Goal: Task Accomplishment & Management: Manage account settings

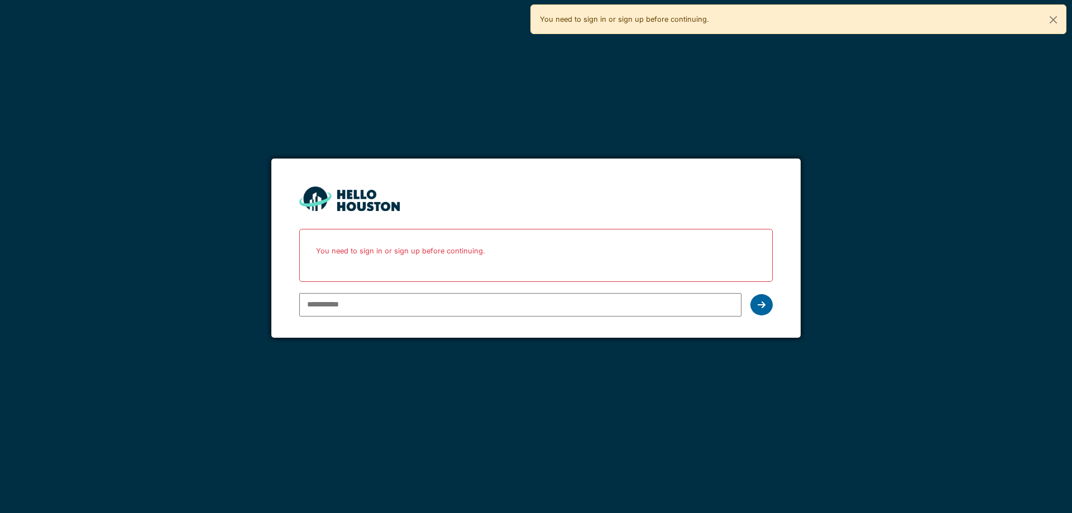
click at [762, 303] on icon at bounding box center [762, 304] width 8 height 9
click at [616, 309] on input "email" at bounding box center [520, 304] width 442 height 23
type input "**********"
click at [763, 301] on icon at bounding box center [762, 304] width 8 height 9
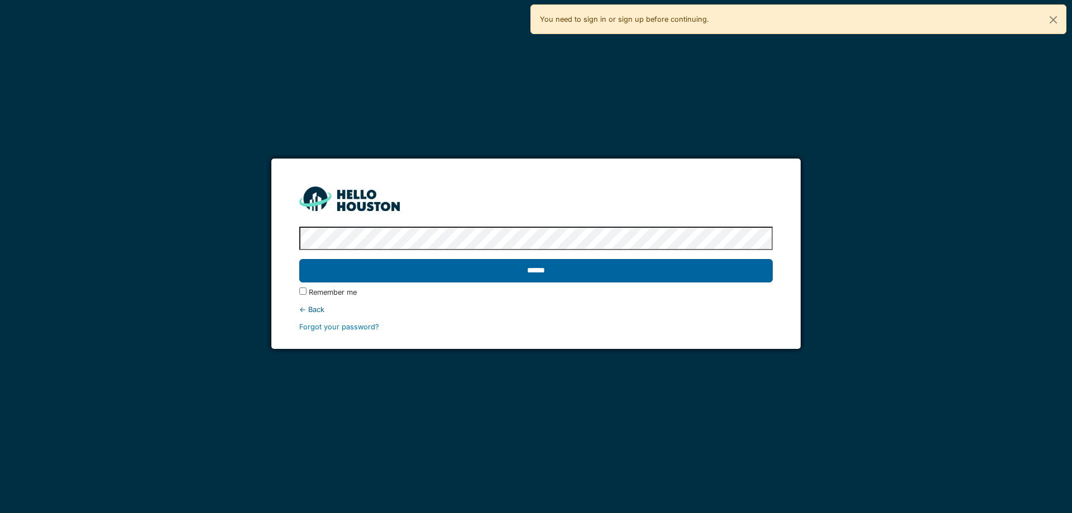
click at [495, 271] on input "******" at bounding box center [535, 270] width 473 height 23
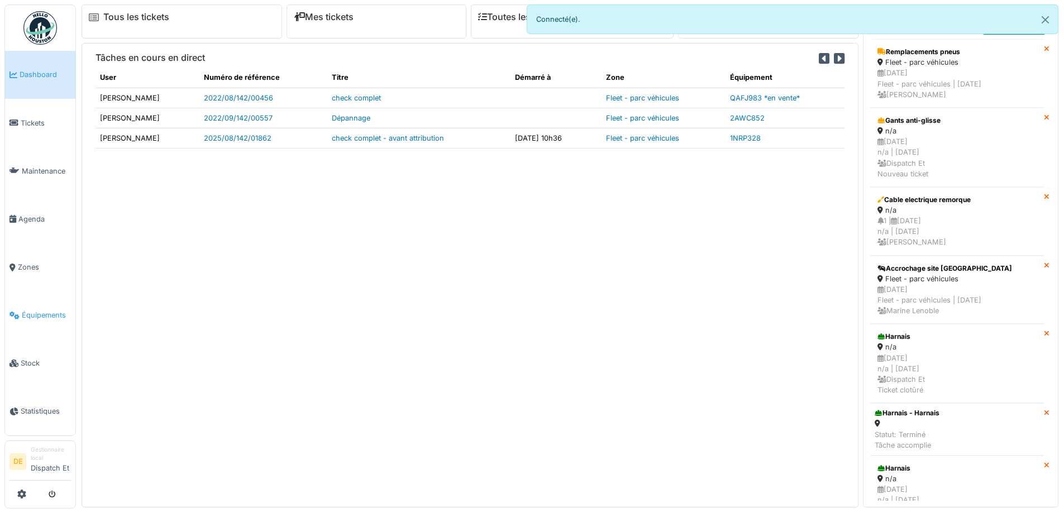
click at [45, 316] on span "Équipements" at bounding box center [46, 315] width 49 height 11
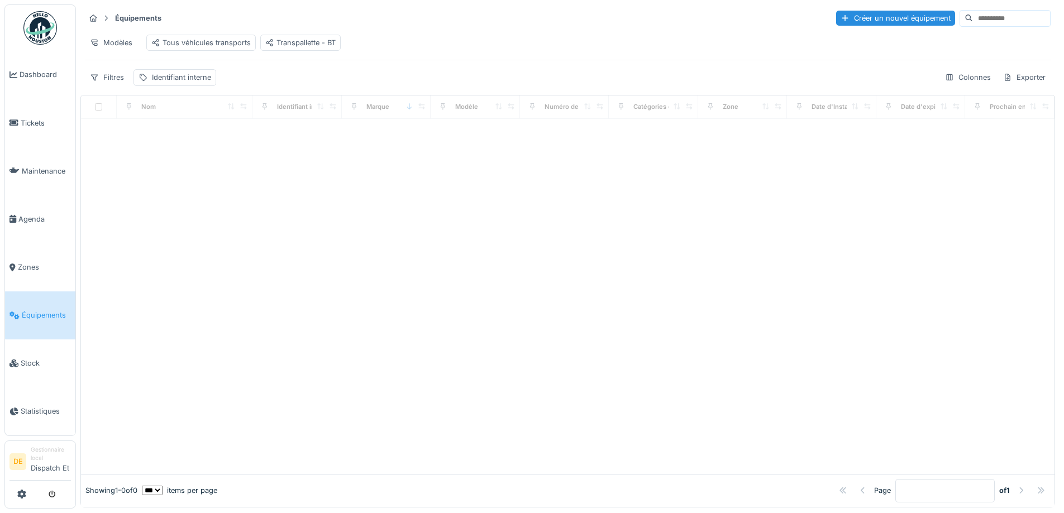
click at [973, 17] on input at bounding box center [1011, 19] width 77 height 16
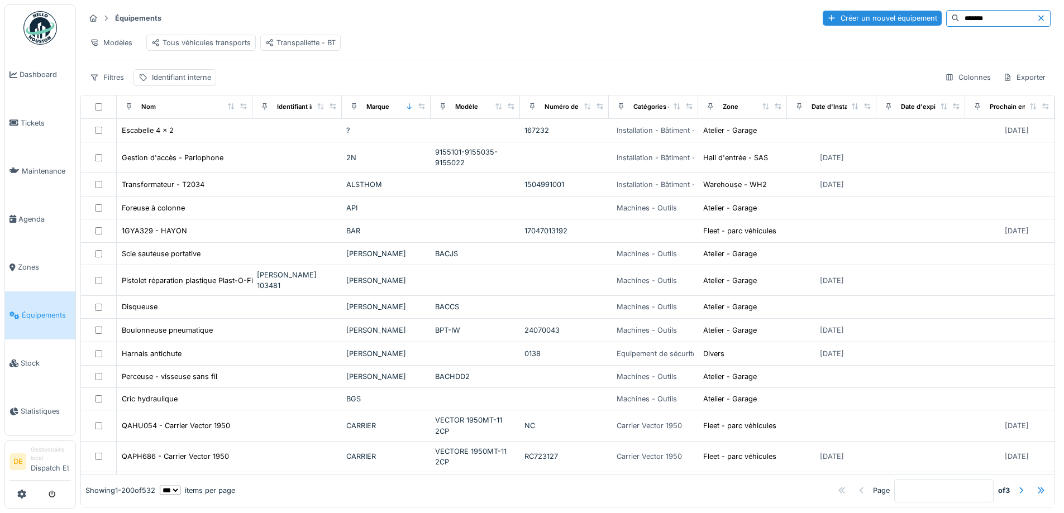
click at [959, 17] on input "*******" at bounding box center [997, 19] width 77 height 16
type input "*******"
click at [47, 318] on span "Équipements" at bounding box center [46, 315] width 49 height 11
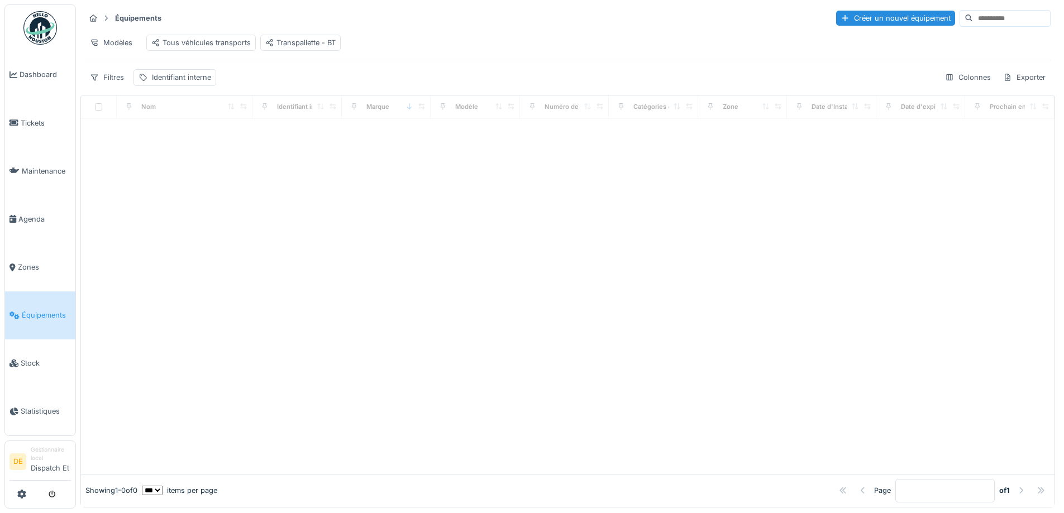
click at [973, 20] on input at bounding box center [1011, 19] width 77 height 16
type input "*******"
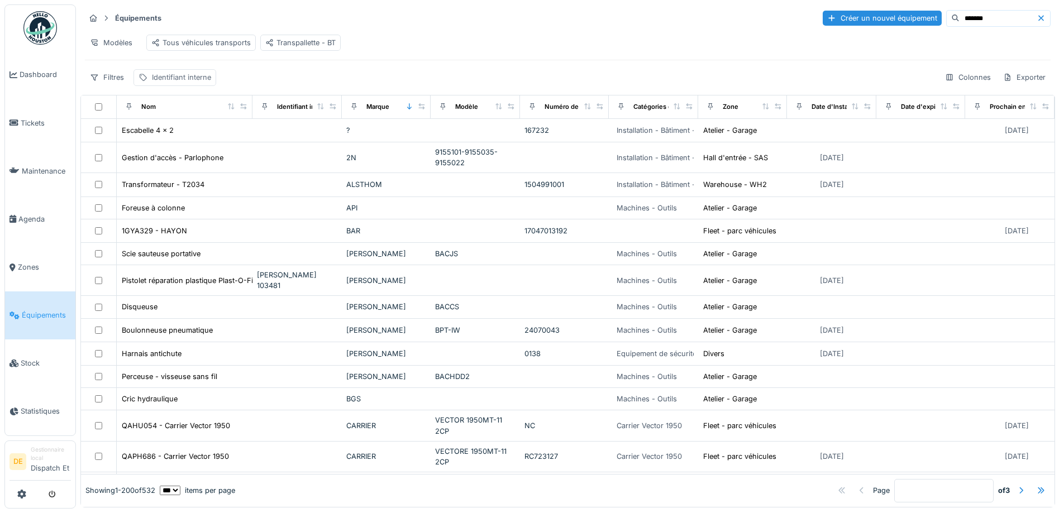
click at [190, 83] on div "Identifiant interne" at bounding box center [181, 77] width 59 height 11
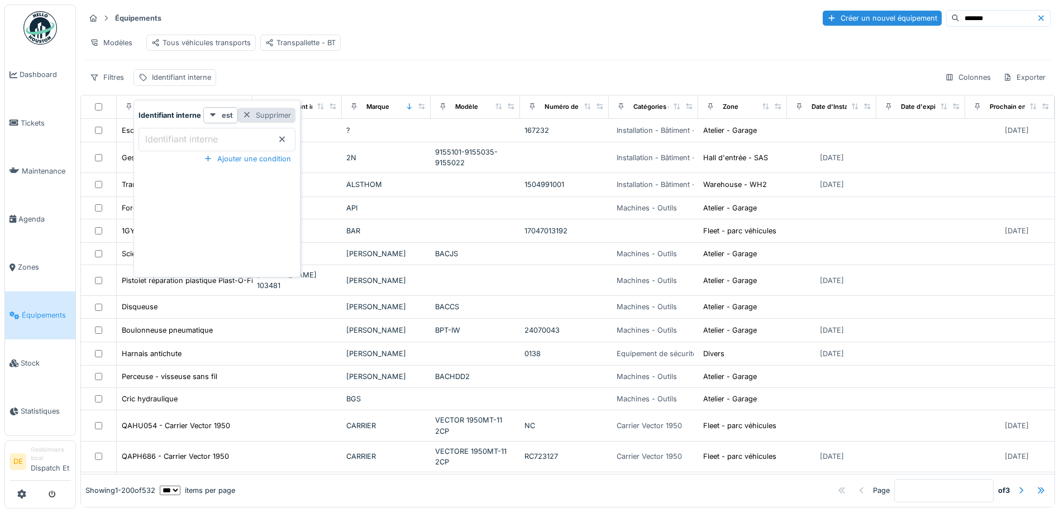
click at [246, 114] on div at bounding box center [246, 115] width 9 height 11
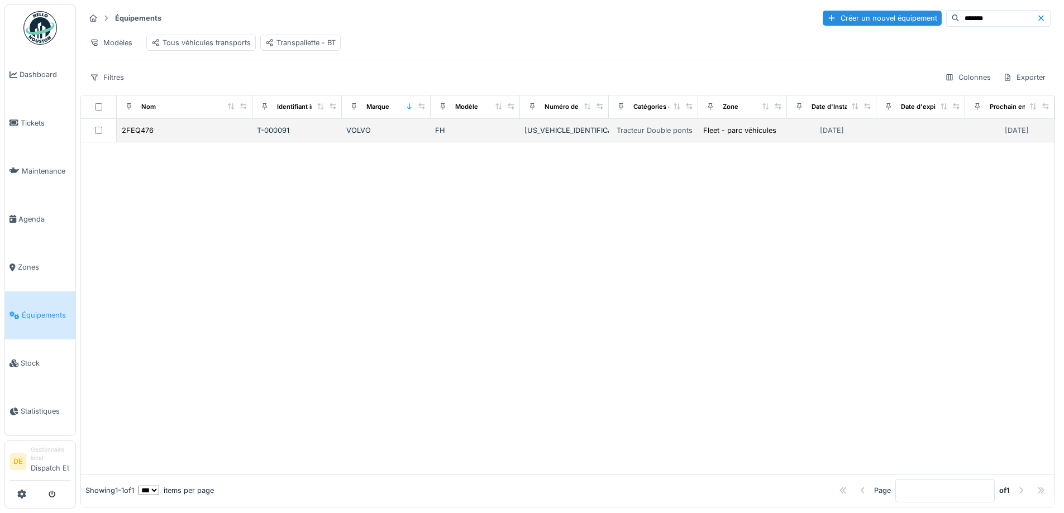
click at [539, 136] on div "YV2RT40C3RB467694" at bounding box center [564, 130] width 80 height 11
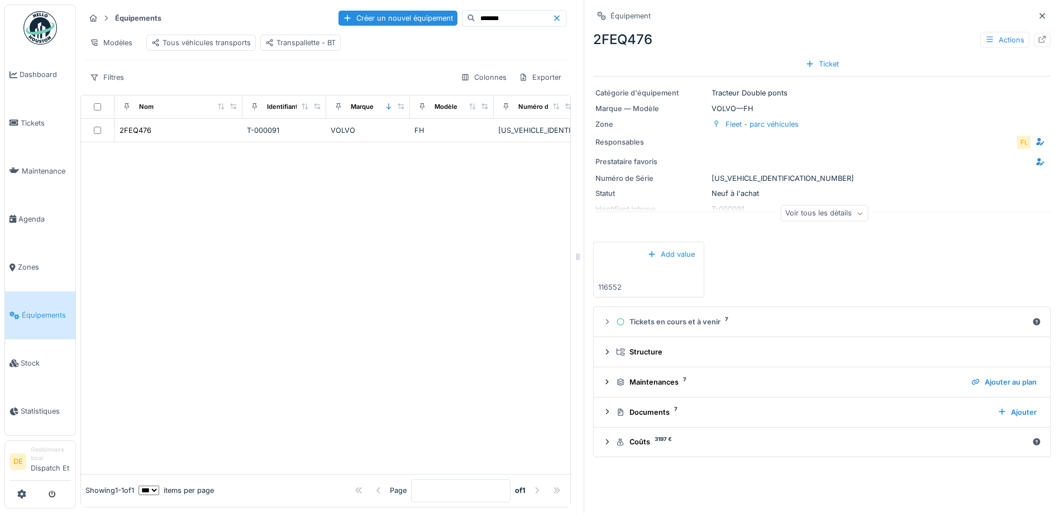
click at [739, 173] on div "Catégorie d'équipement Tracteur Double ponts Marque — Modèle VOLVO — FH Zone Fl…" at bounding box center [821, 154] width 457 height 156
click at [740, 179] on div "Numéro de Série YV2RT40C3RB467694" at bounding box center [821, 178] width 453 height 11
copy div "YV2RT40C3RB467694"
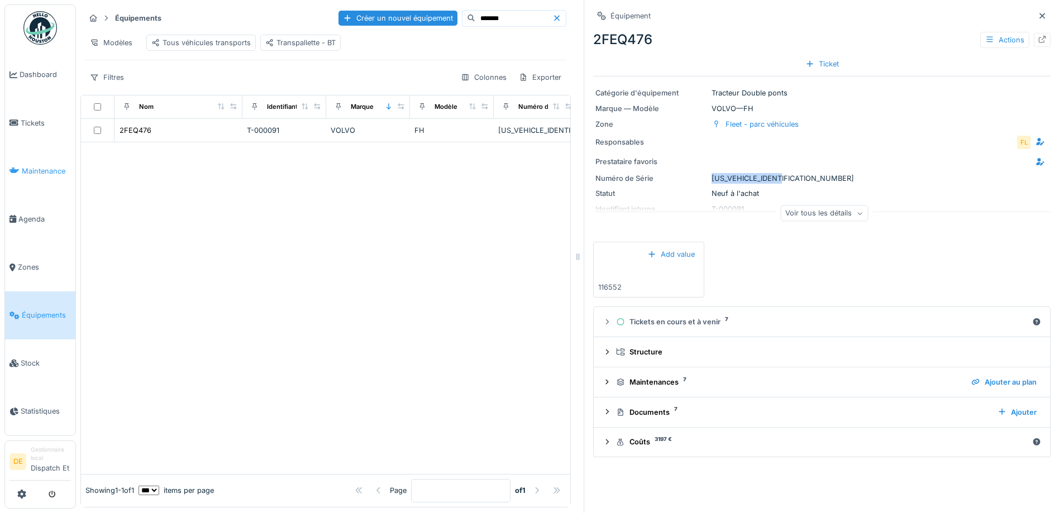
click at [42, 166] on span "Maintenance" at bounding box center [46, 171] width 49 height 11
click at [45, 171] on span "Maintenance" at bounding box center [46, 171] width 49 height 11
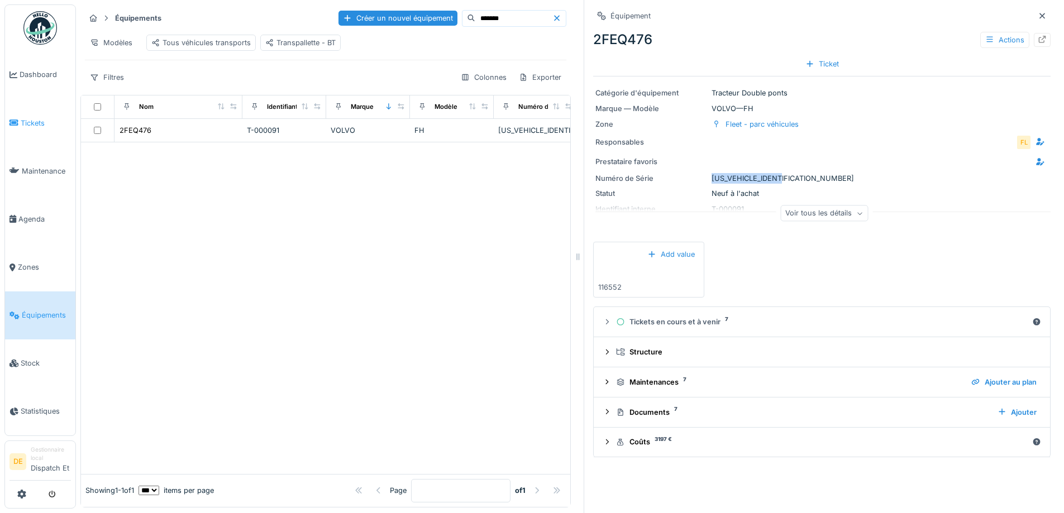
drag, startPoint x: 45, startPoint y: 171, endPoint x: 36, endPoint y: 121, distance: 51.6
click at [36, 121] on ul "Dashboard Tickets Maintenance Agenda Zones Équipements Stock Statistiques" at bounding box center [39, 220] width 71 height 432
click at [36, 121] on span "Tickets" at bounding box center [46, 123] width 50 height 11
click at [35, 362] on span "Stock" at bounding box center [46, 363] width 50 height 11
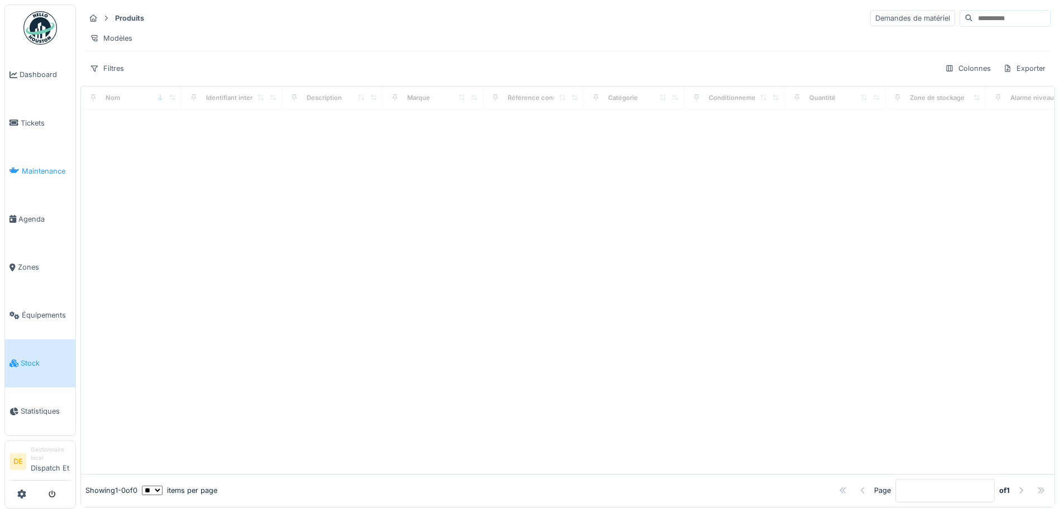
click at [45, 170] on span "Maintenance" at bounding box center [46, 171] width 49 height 11
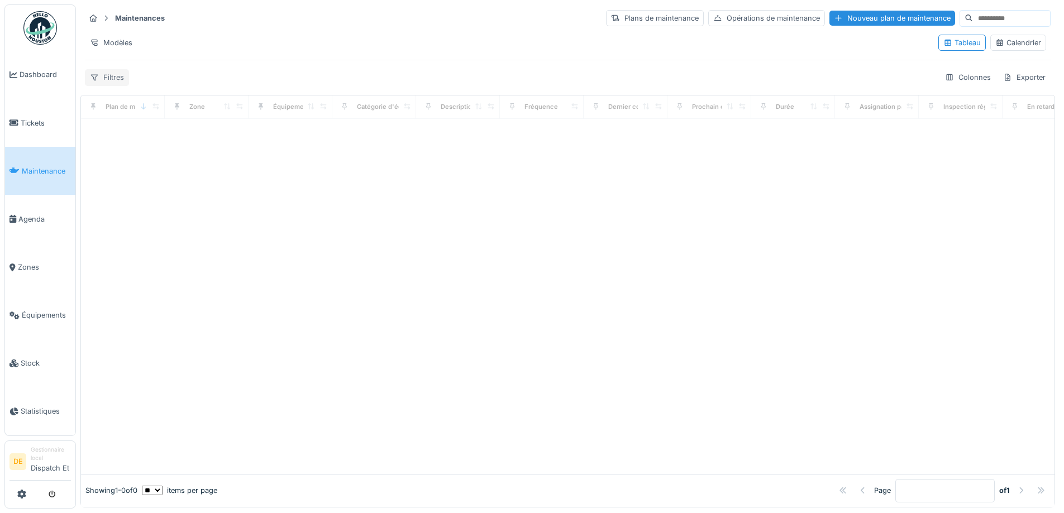
click at [108, 75] on div "Filtres" at bounding box center [107, 77] width 44 height 16
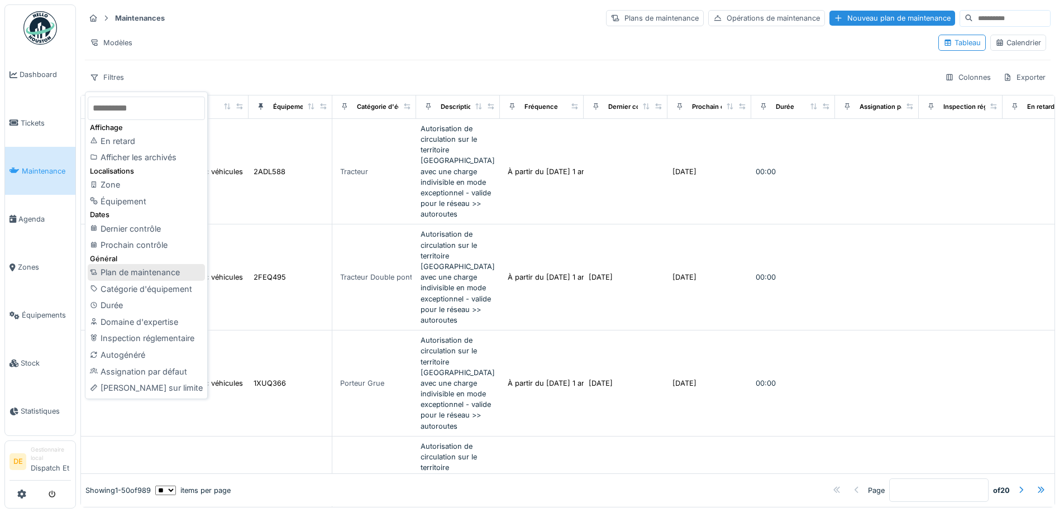
click at [154, 276] on div "Plan de maintenance" at bounding box center [146, 272] width 117 height 17
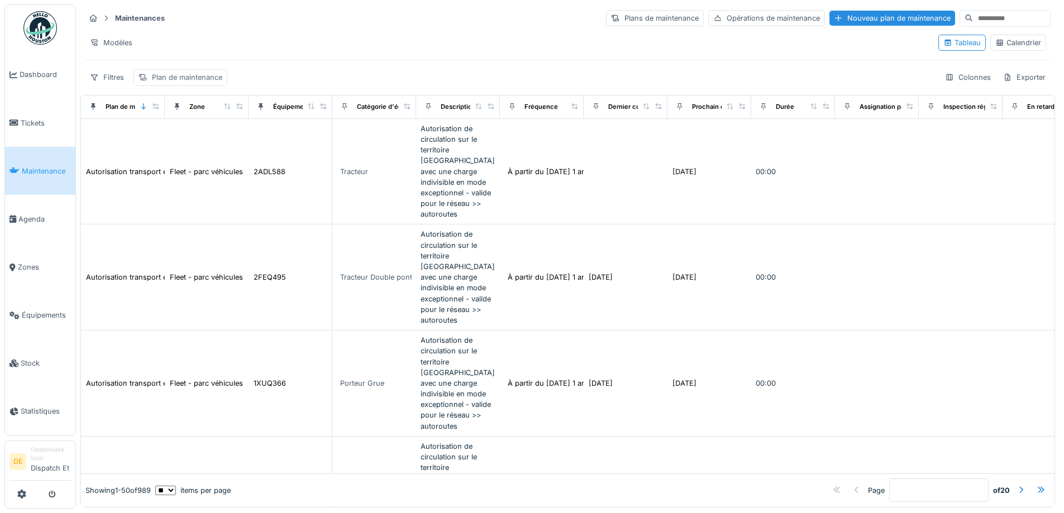
click at [202, 78] on div "Plan de maintenance" at bounding box center [187, 77] width 70 height 11
click at [290, 130] on icon at bounding box center [291, 130] width 9 height 7
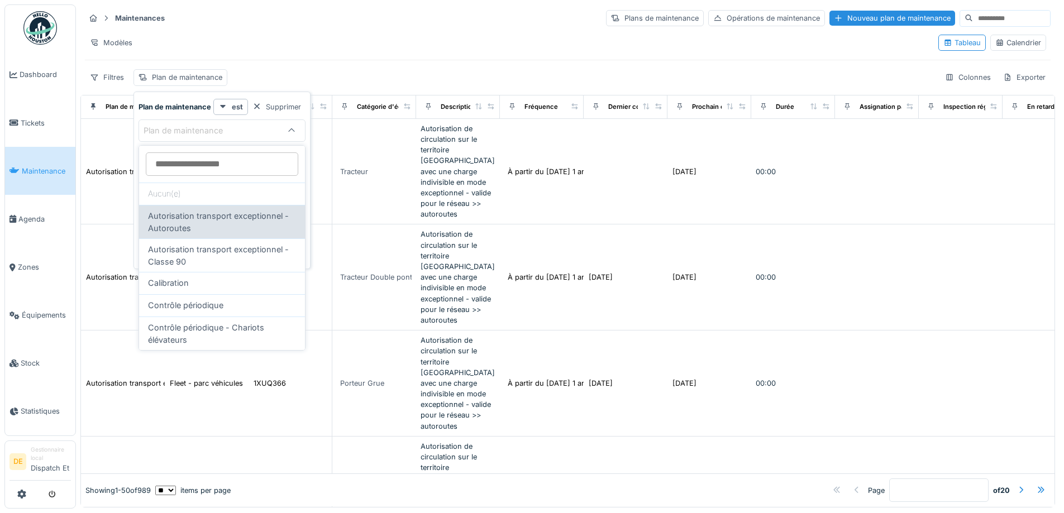
click at [230, 231] on span "Autorisation transport exceptionnel - Autoroutes" at bounding box center [222, 222] width 148 height 24
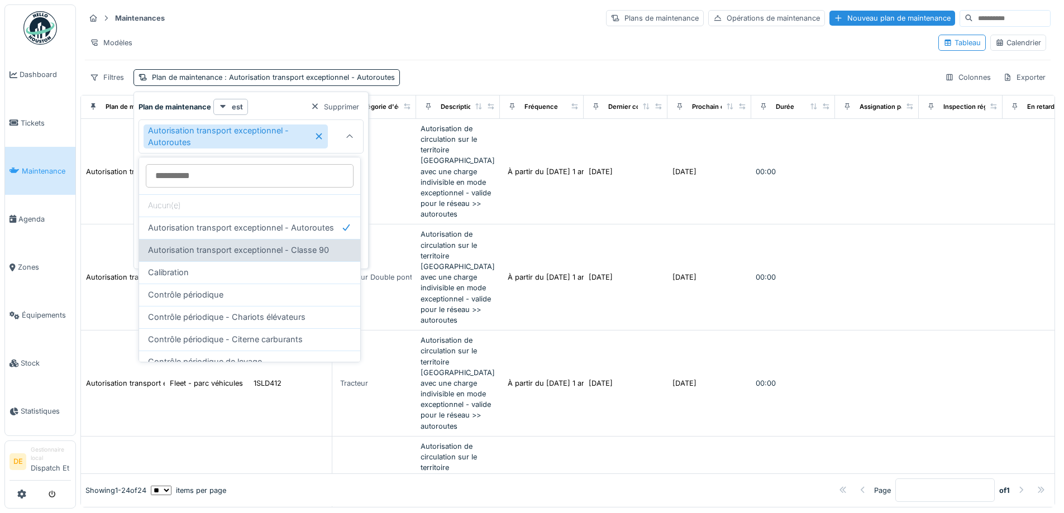
click at [228, 247] on span "Autorisation transport exceptionnel - Classe 90" at bounding box center [238, 250] width 181 height 12
type input "*********"
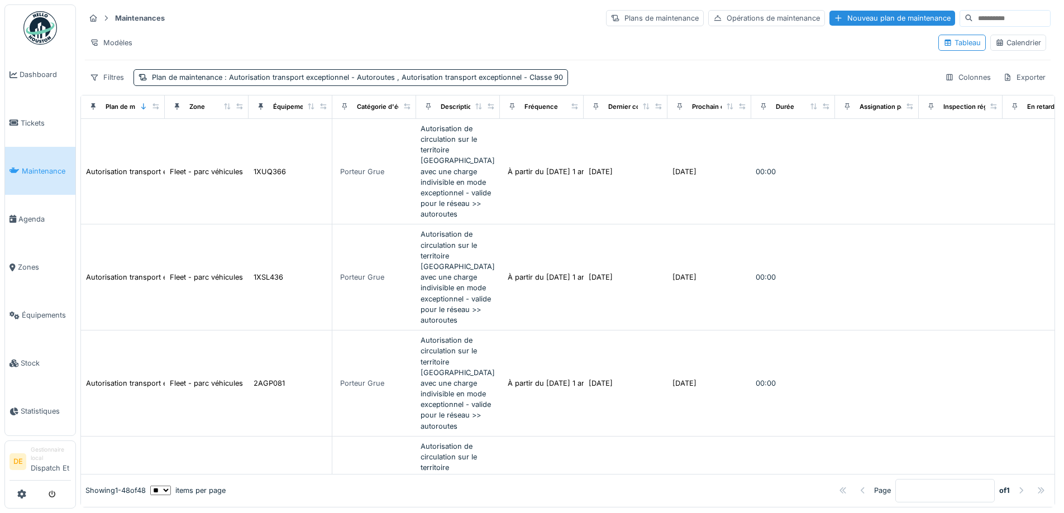
click at [438, 41] on div "Modèles" at bounding box center [507, 43] width 844 height 16
click at [111, 37] on div "Modèles" at bounding box center [111, 43] width 52 height 16
click at [117, 63] on div "Nouvelle vue" at bounding box center [134, 63] width 93 height 17
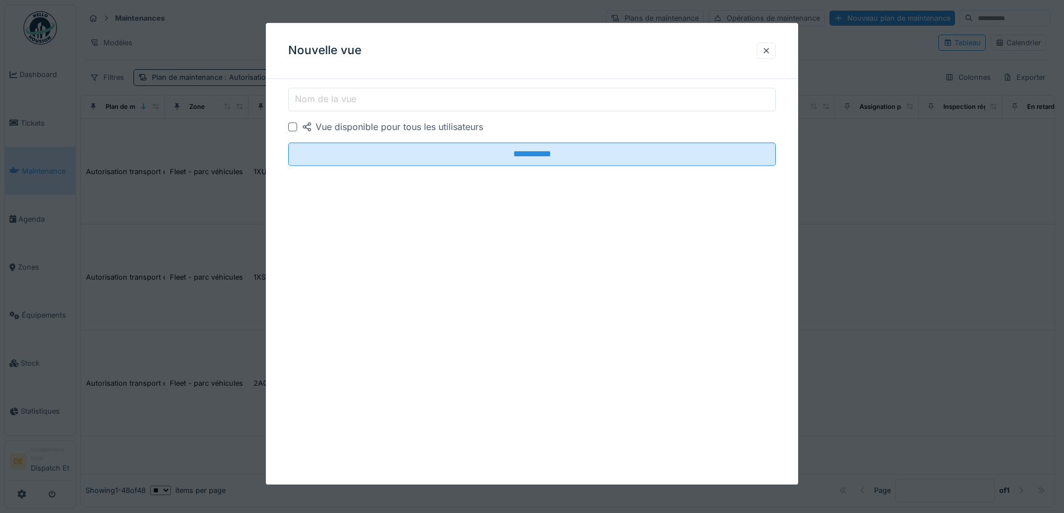
click at [333, 95] on label "Nom de la vue" at bounding box center [326, 99] width 66 height 13
click at [333, 95] on input "Nom de la vue" at bounding box center [531, 99] width 487 height 23
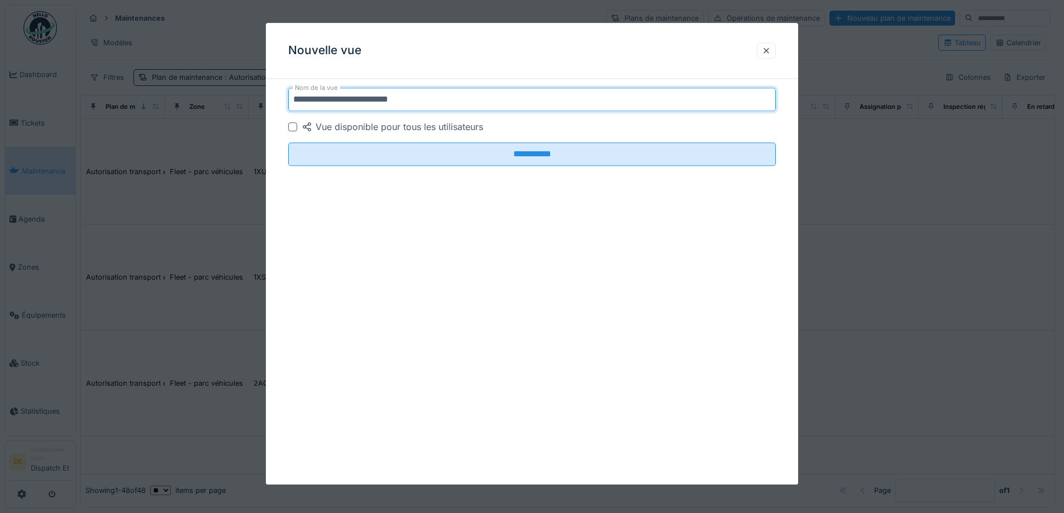
click at [309, 102] on input "**********" at bounding box center [531, 99] width 487 height 23
click at [305, 98] on input "**********" at bounding box center [531, 99] width 487 height 23
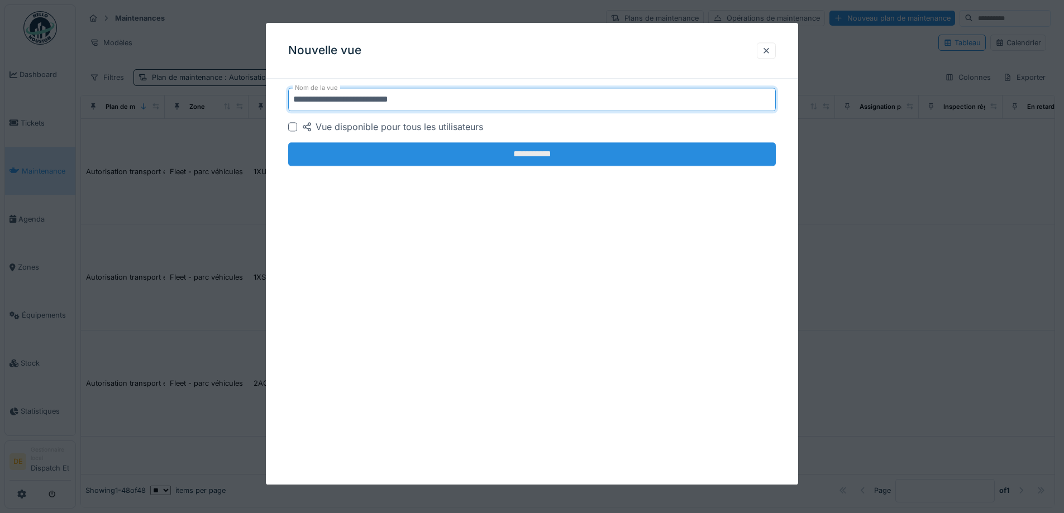
type input "**********"
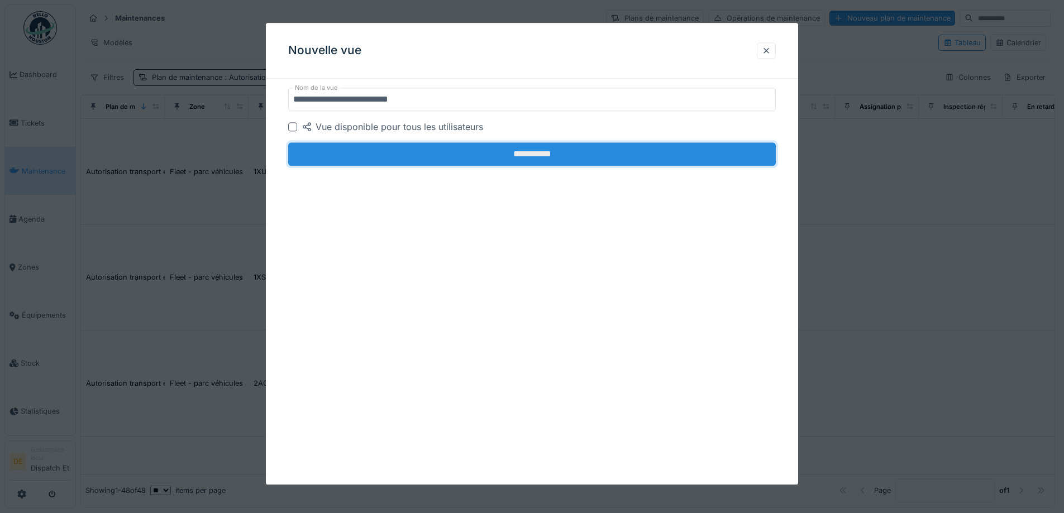
click at [490, 157] on input "**********" at bounding box center [531, 153] width 487 height 23
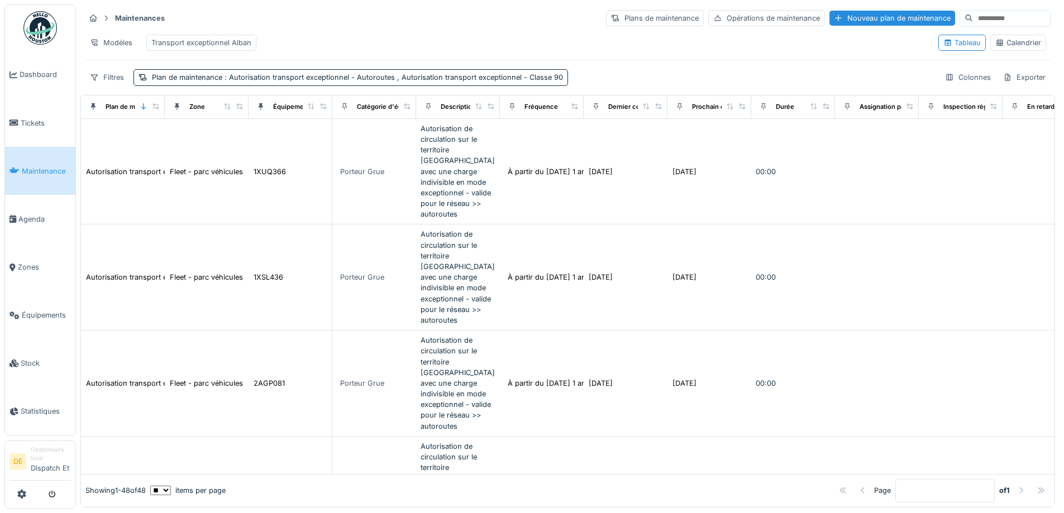
click at [195, 39] on div "Transport exceptionnel Alban" at bounding box center [201, 42] width 100 height 11
click at [108, 85] on div "Filtres" at bounding box center [107, 77] width 44 height 16
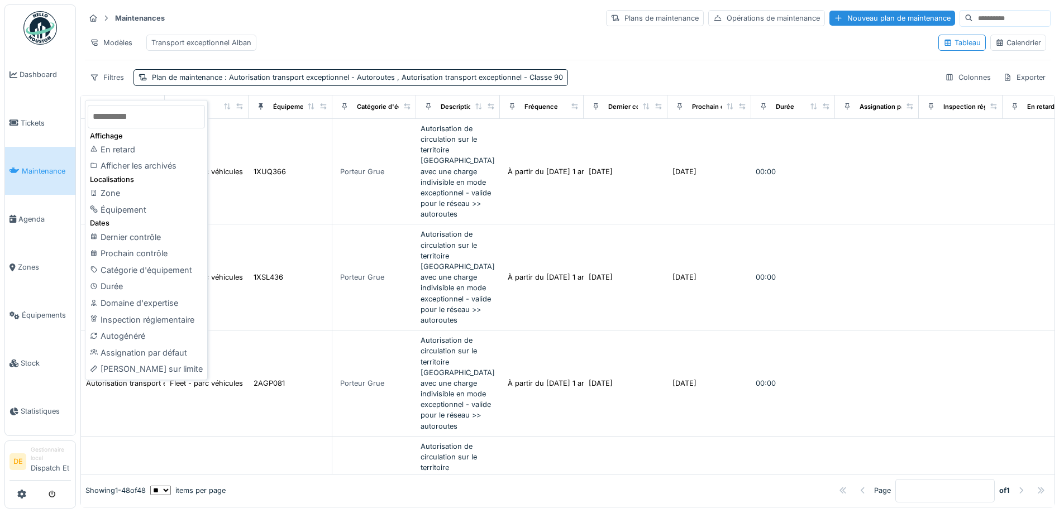
scroll to position [7, 0]
click at [97, 76] on icon at bounding box center [94, 78] width 7 height 6
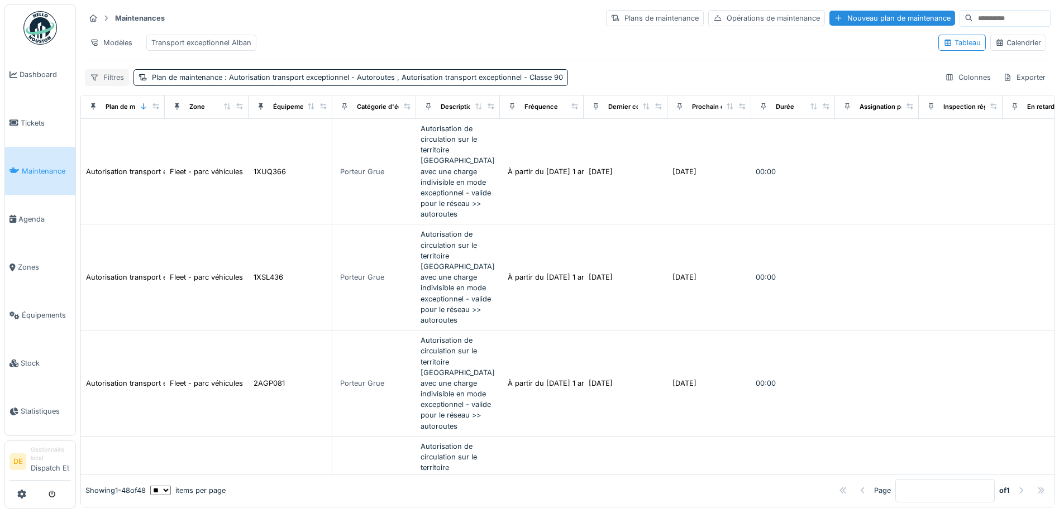
click at [97, 76] on icon at bounding box center [94, 78] width 7 height 6
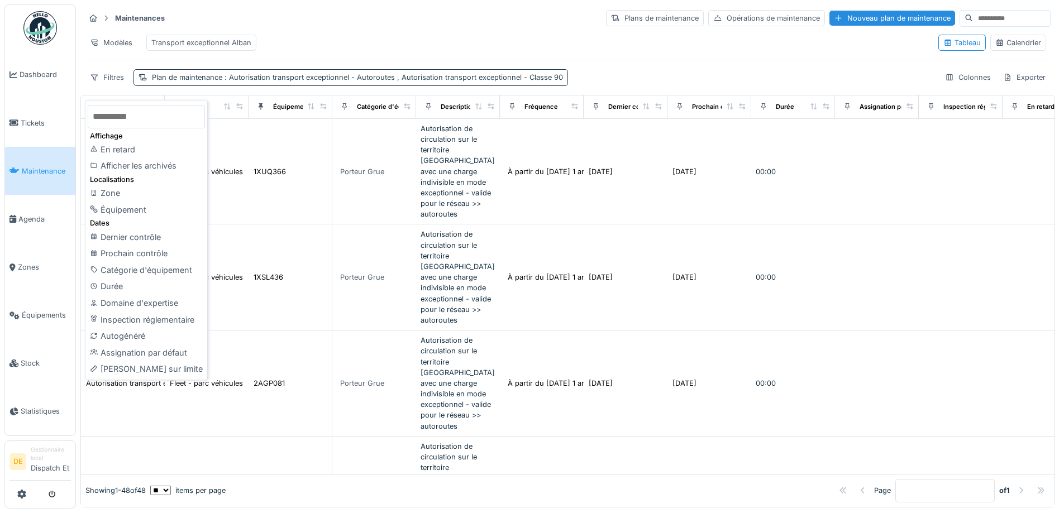
click at [526, 81] on span ": Autorisation transport exceptionnel - Autoroutes , Autorisation transport exc…" at bounding box center [392, 77] width 341 height 8
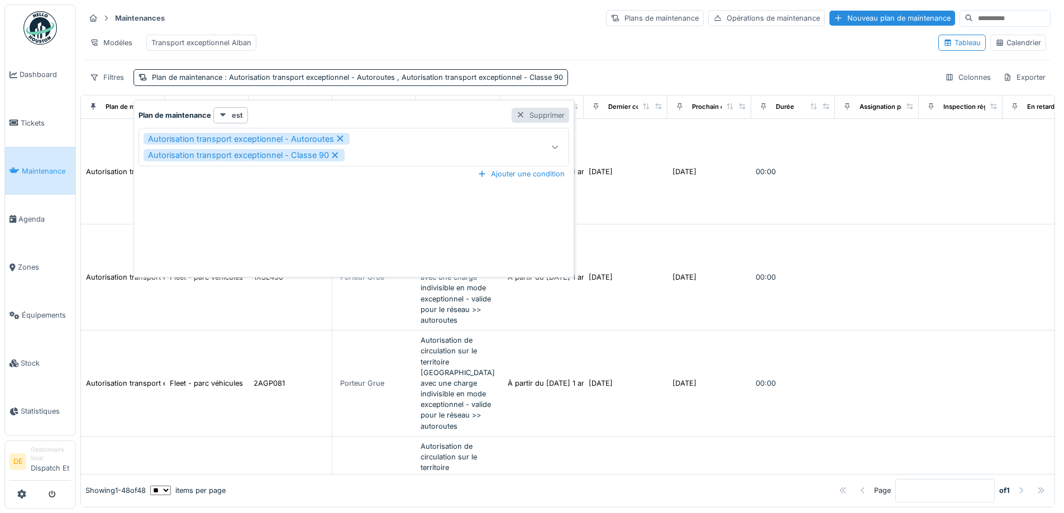
click at [516, 110] on div at bounding box center [520, 115] width 9 height 11
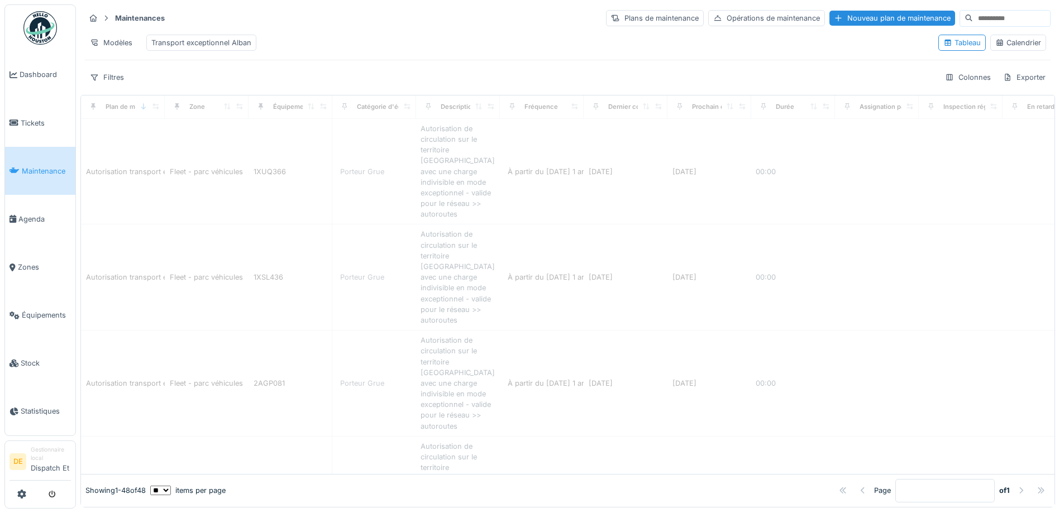
click at [478, 32] on div "Modèles Transport exceptionnel Alban" at bounding box center [507, 42] width 844 height 25
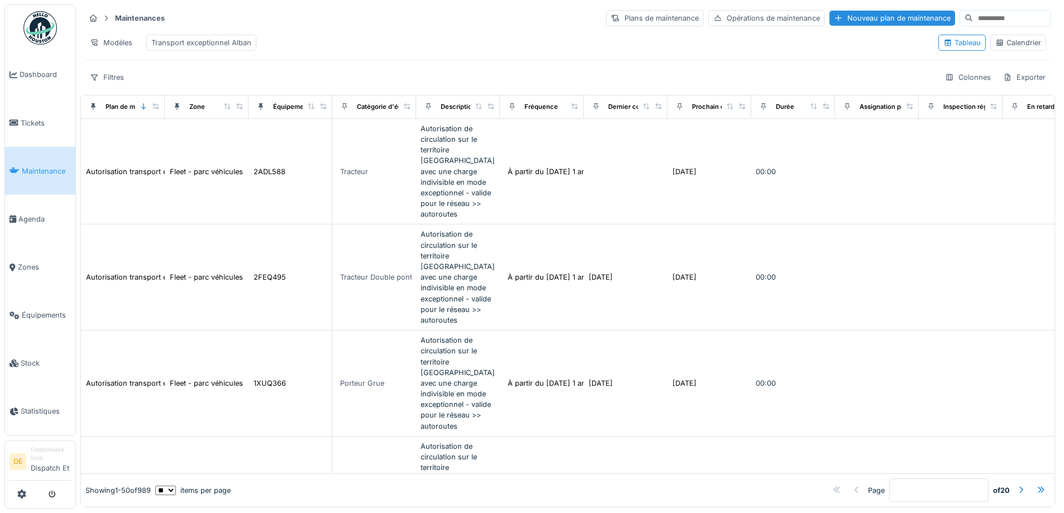
click at [349, 43] on div "Modèles Transport exceptionnel Alban" at bounding box center [507, 42] width 844 height 25
click at [111, 38] on div "Modèles" at bounding box center [111, 43] width 52 height 16
click at [28, 212] on link "Agenda" at bounding box center [40, 219] width 70 height 48
click at [110, 44] on div "Modèles" at bounding box center [111, 43] width 52 height 16
click at [116, 64] on div "Nouvelle vue" at bounding box center [134, 67] width 93 height 17
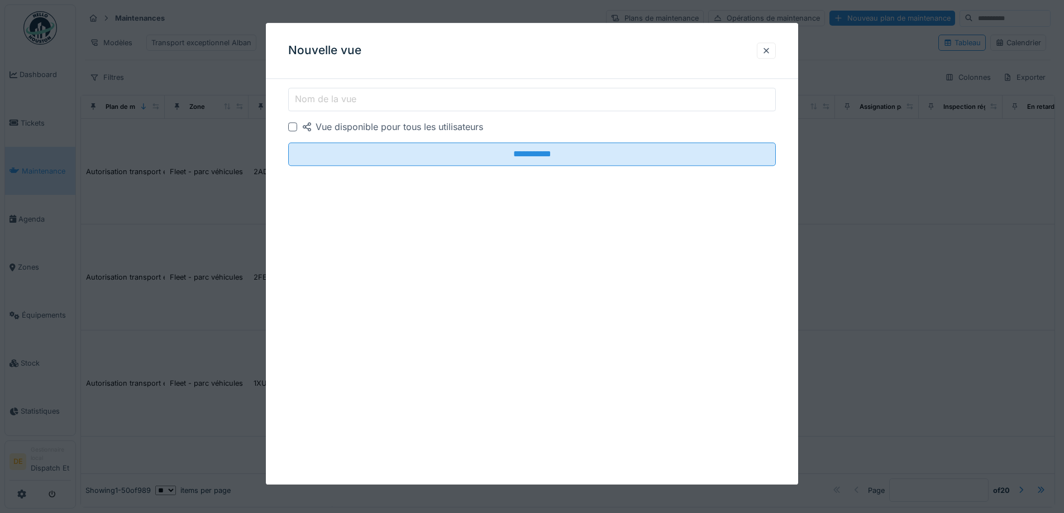
click at [333, 102] on label "Nom de la vue" at bounding box center [326, 99] width 66 height 13
click at [333, 102] on input "Nom de la vue" at bounding box center [531, 99] width 487 height 23
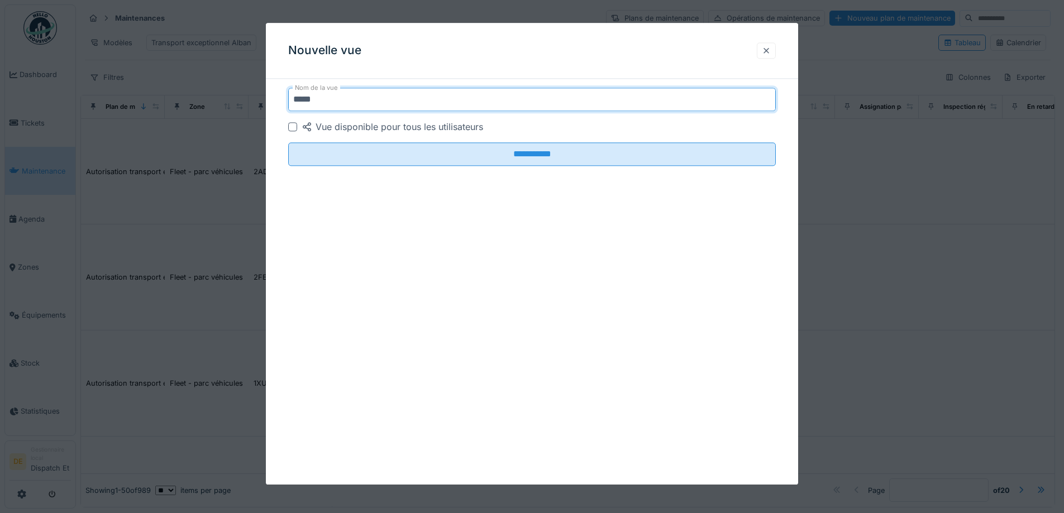
type input "*****"
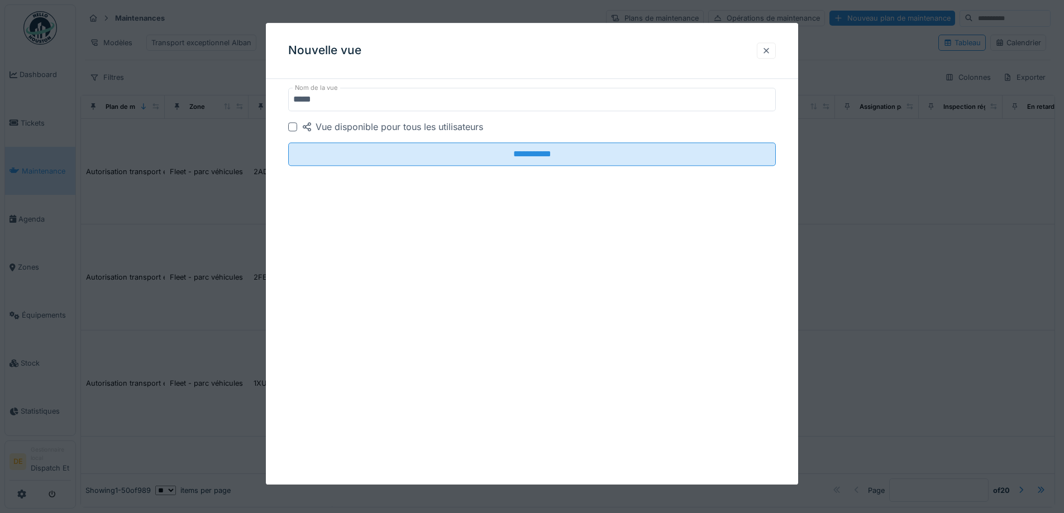
click at [770, 55] on div at bounding box center [766, 50] width 9 height 11
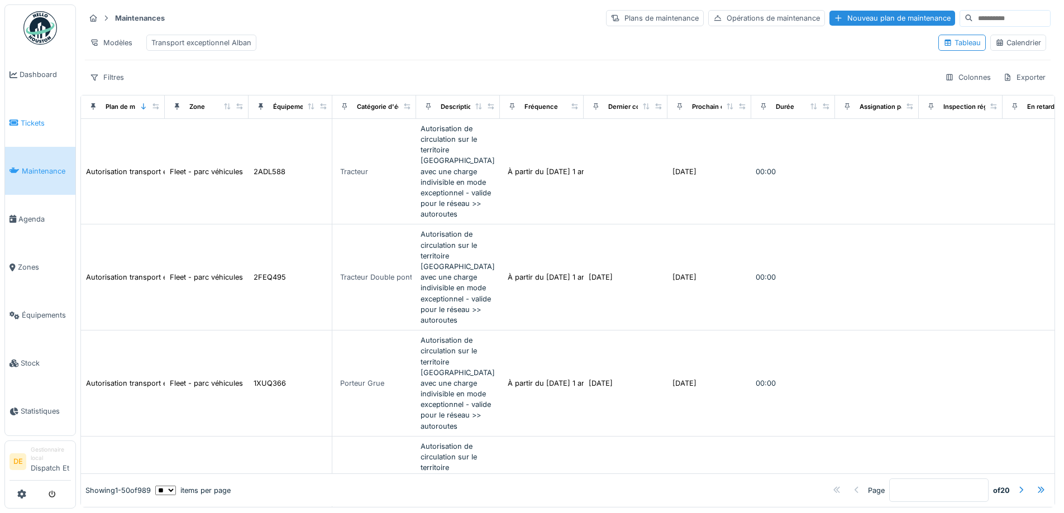
click at [36, 122] on span "Tickets" at bounding box center [46, 123] width 50 height 11
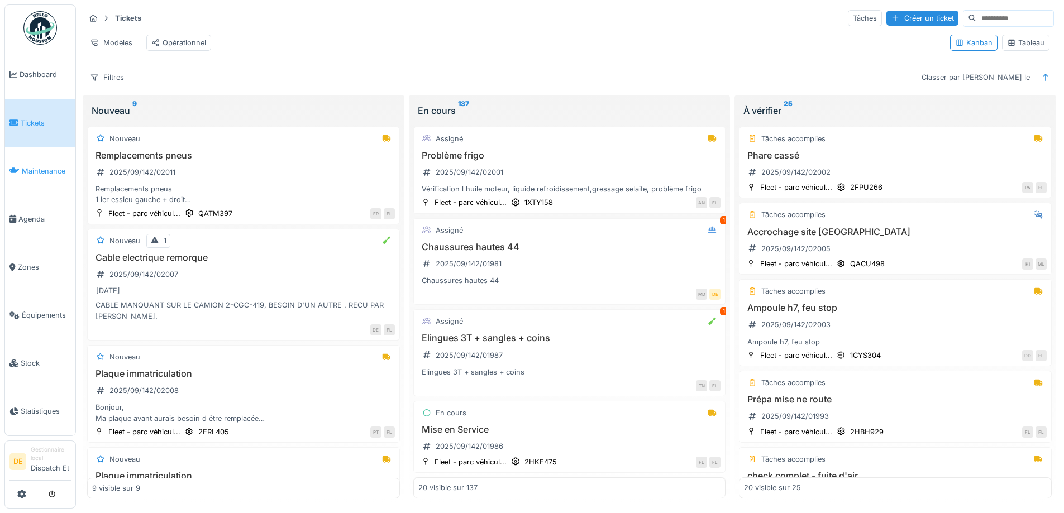
click at [47, 170] on span "Maintenance" at bounding box center [46, 171] width 49 height 11
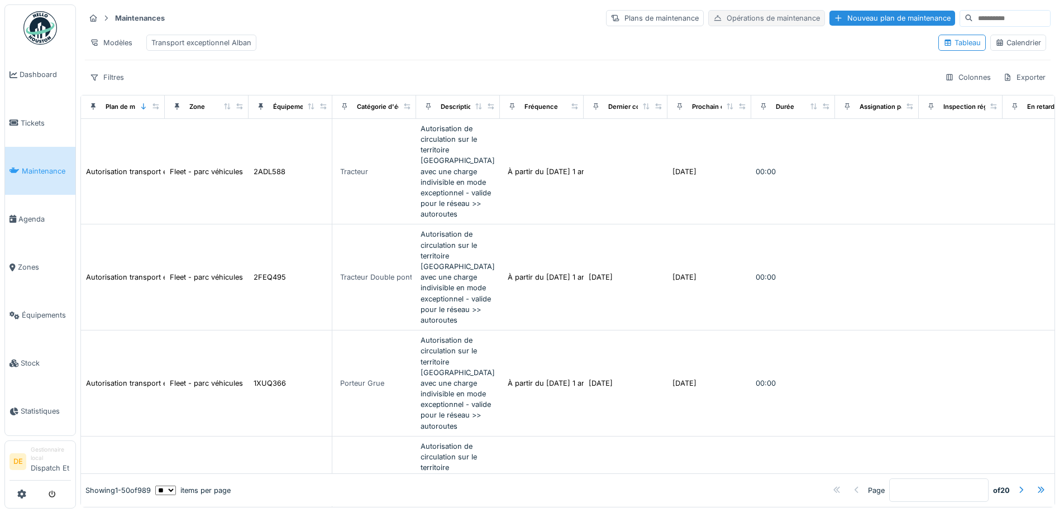
click at [710, 19] on div "Opérations de maintenance" at bounding box center [766, 18] width 117 height 16
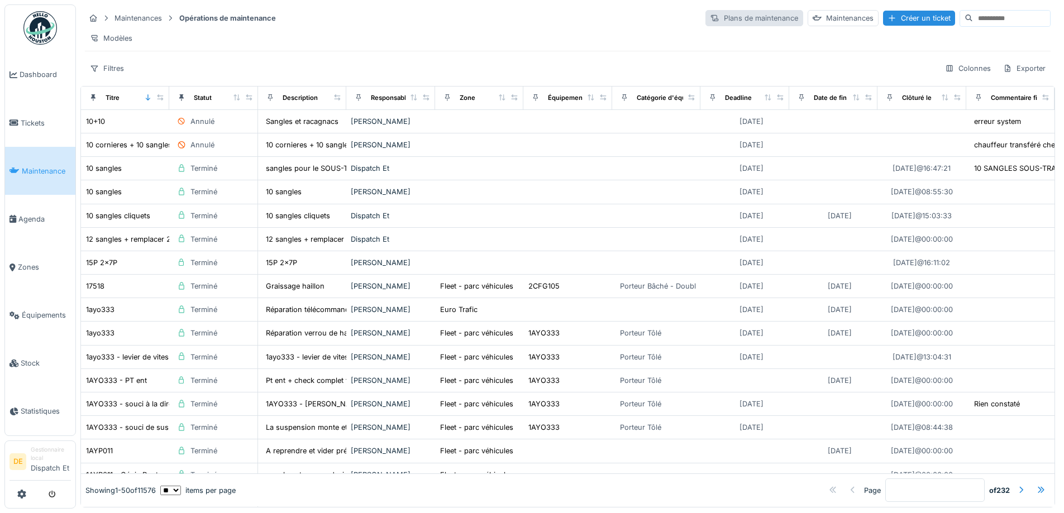
click at [707, 19] on div "Plans de maintenance" at bounding box center [754, 18] width 98 height 16
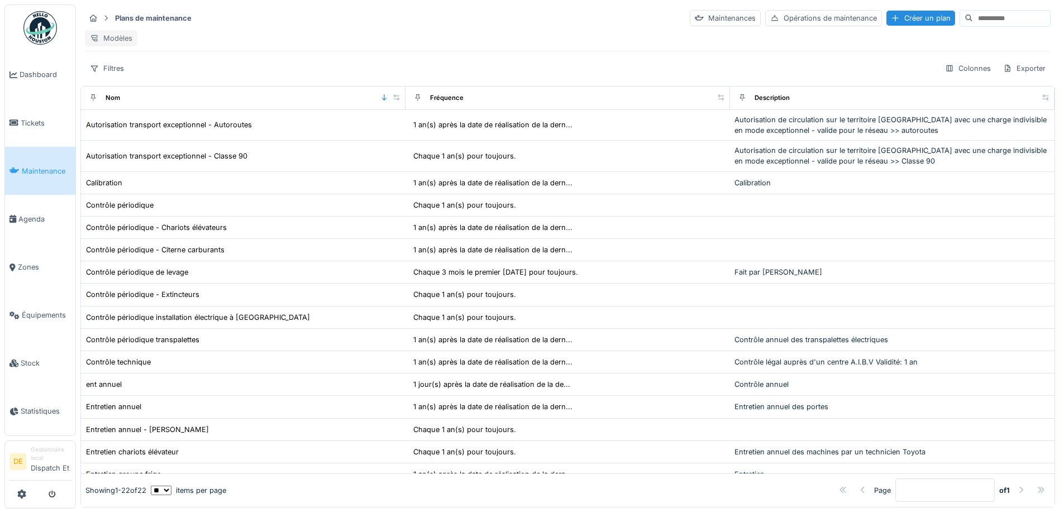
click at [111, 35] on div "Modèles" at bounding box center [111, 38] width 52 height 16
click at [132, 21] on strong "Plans de maintenance" at bounding box center [153, 18] width 85 height 11
click at [93, 17] on icon at bounding box center [93, 18] width 9 height 7
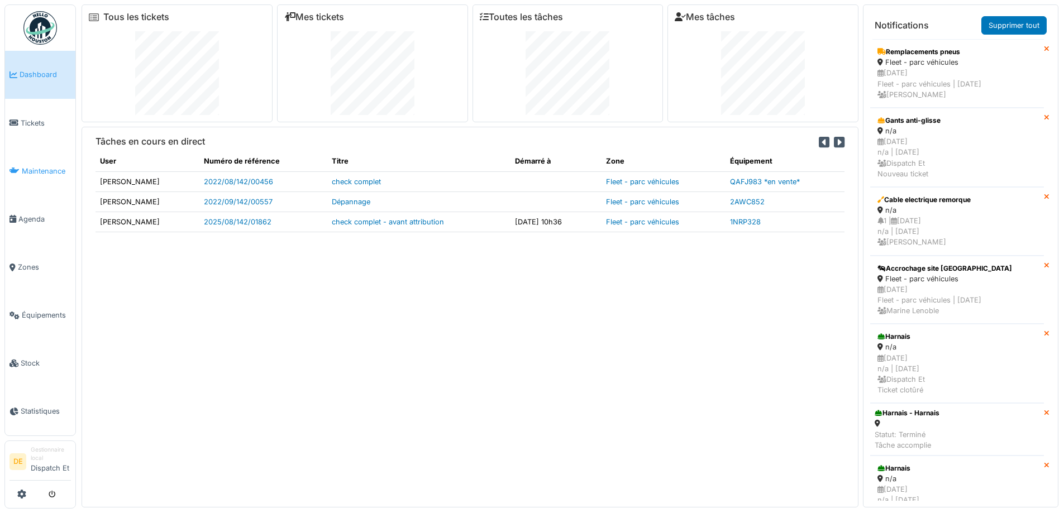
click at [37, 166] on span "Maintenance" at bounding box center [46, 171] width 49 height 11
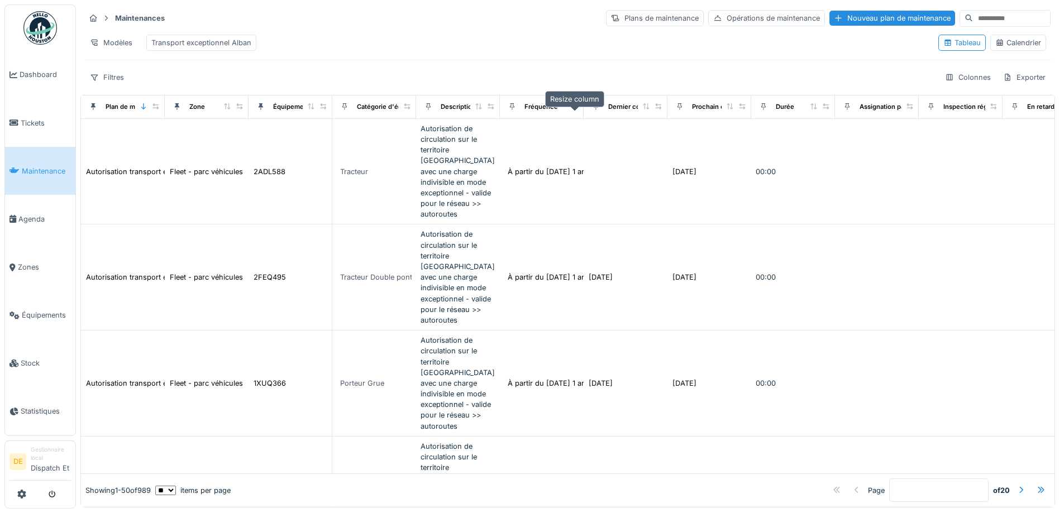
click at [576, 109] on icon at bounding box center [575, 106] width 8 height 6
click at [539, 112] on div "Fréquence" at bounding box center [540, 106] width 33 height 9
click at [707, 112] on div "Prochain contrôle" at bounding box center [719, 106] width 54 height 9
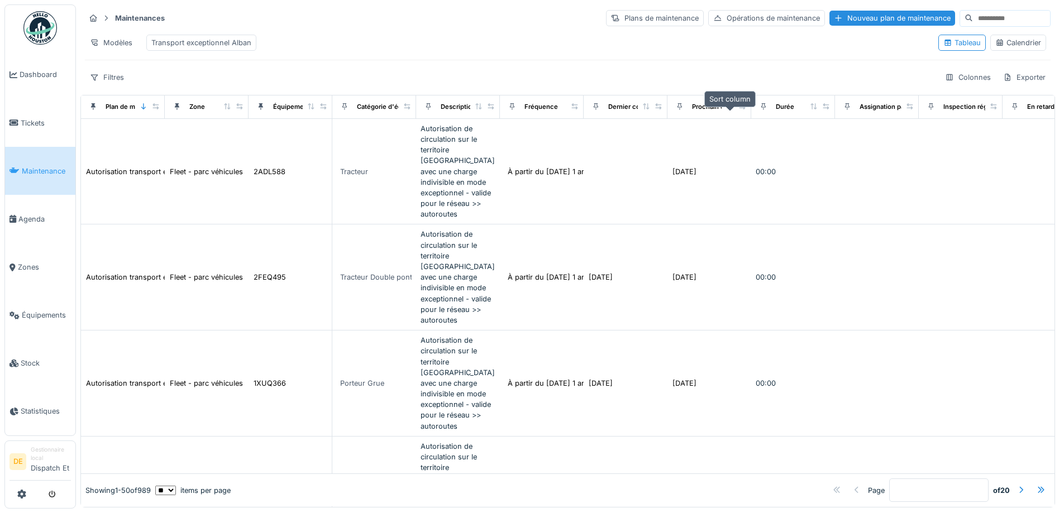
click at [731, 109] on icon at bounding box center [729, 106] width 6 height 6
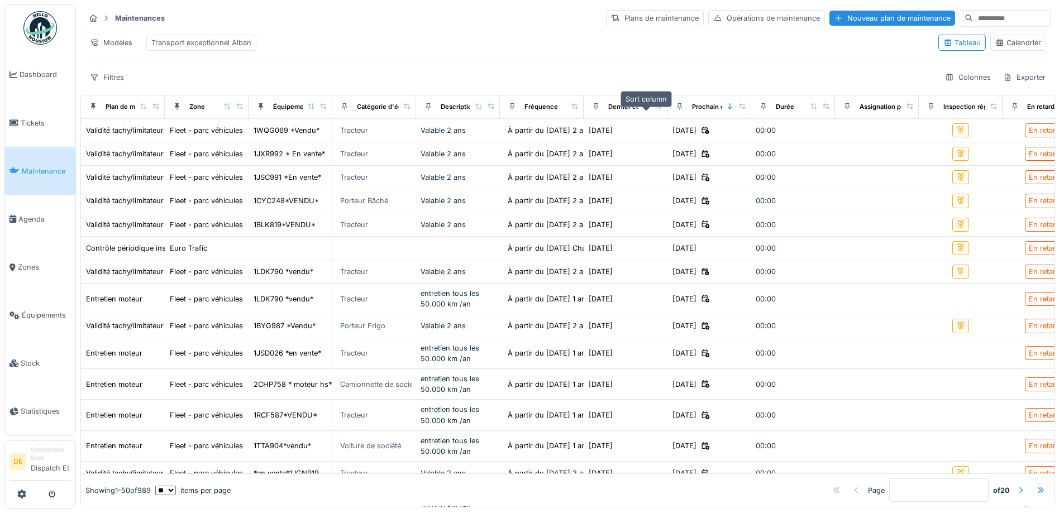
click at [647, 109] on icon at bounding box center [646, 106] width 8 height 6
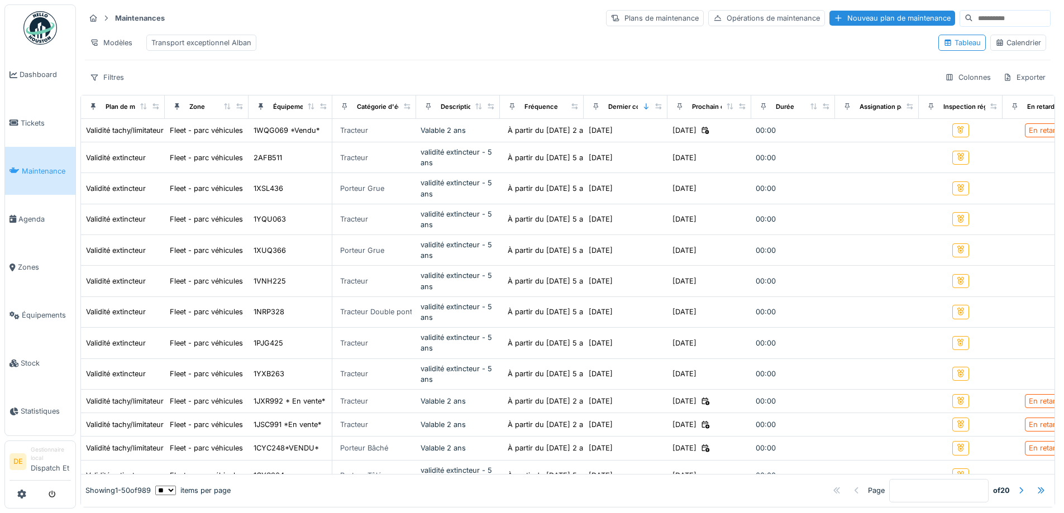
click at [218, 41] on div "Transport exceptionnel Alban" at bounding box center [201, 42] width 100 height 11
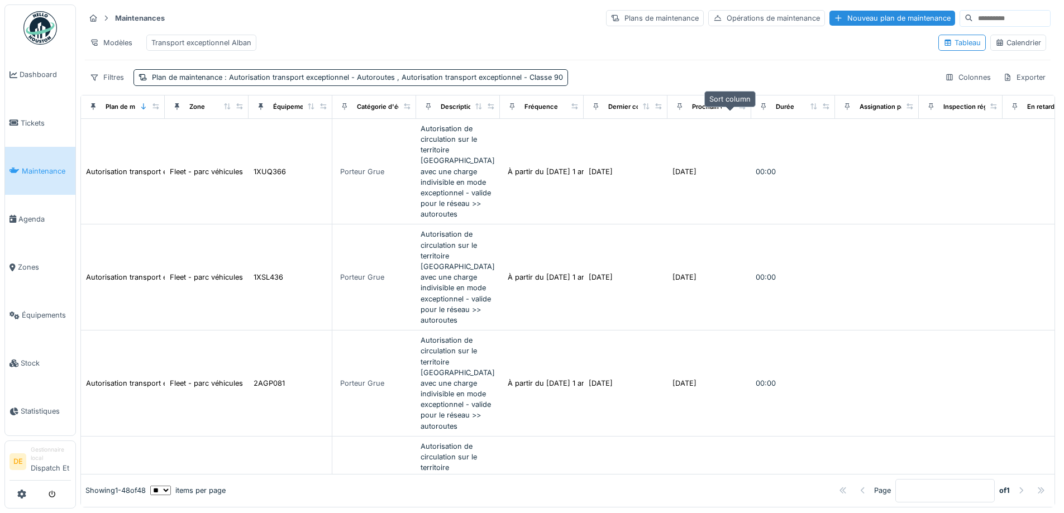
click at [733, 109] on icon at bounding box center [730, 106] width 8 height 6
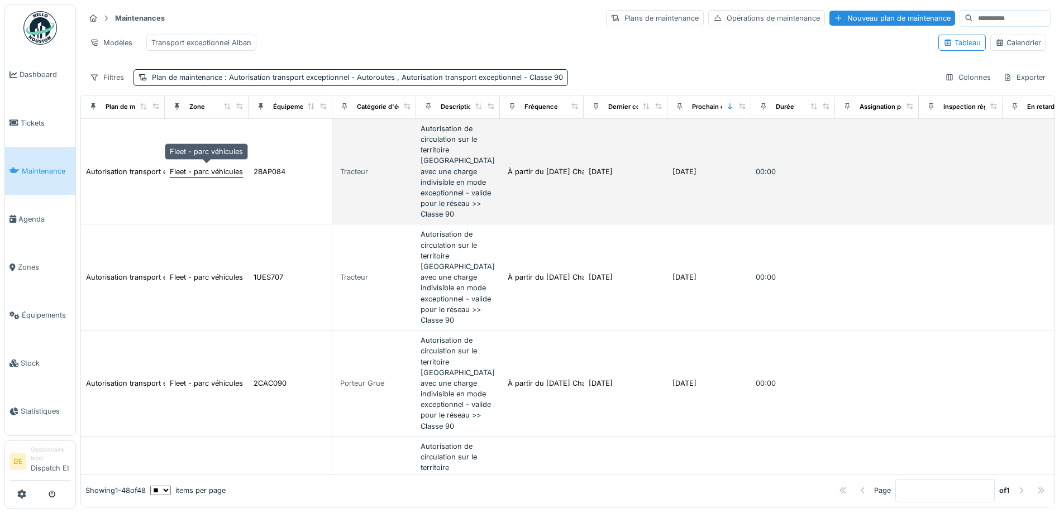
click at [211, 166] on div "Fleet - parc véhicules" at bounding box center [206, 171] width 73 height 11
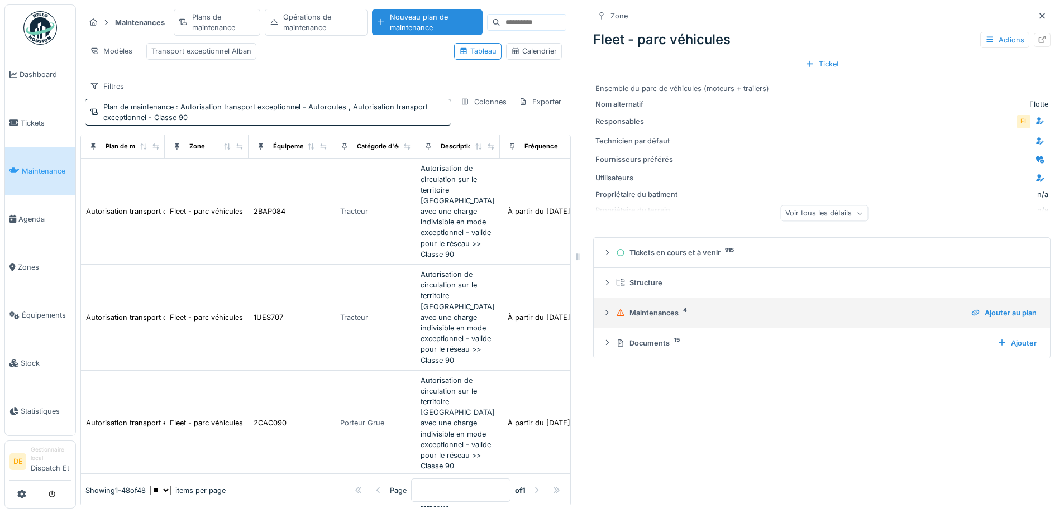
click at [606, 314] on icon at bounding box center [607, 312] width 3 height 5
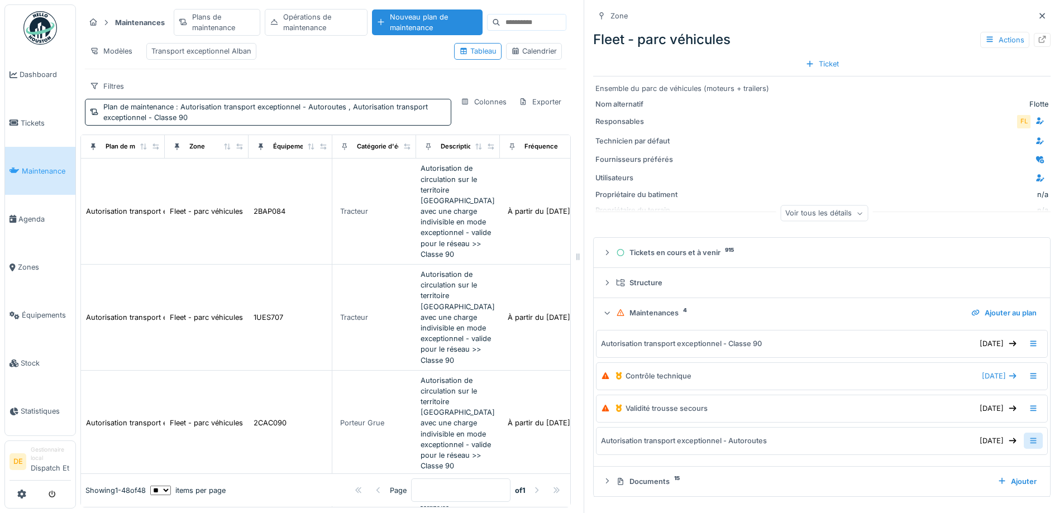
click at [1028, 441] on icon at bounding box center [1032, 440] width 9 height 7
click at [967, 468] on div "Modifier la maintenance" at bounding box center [961, 467] width 106 height 17
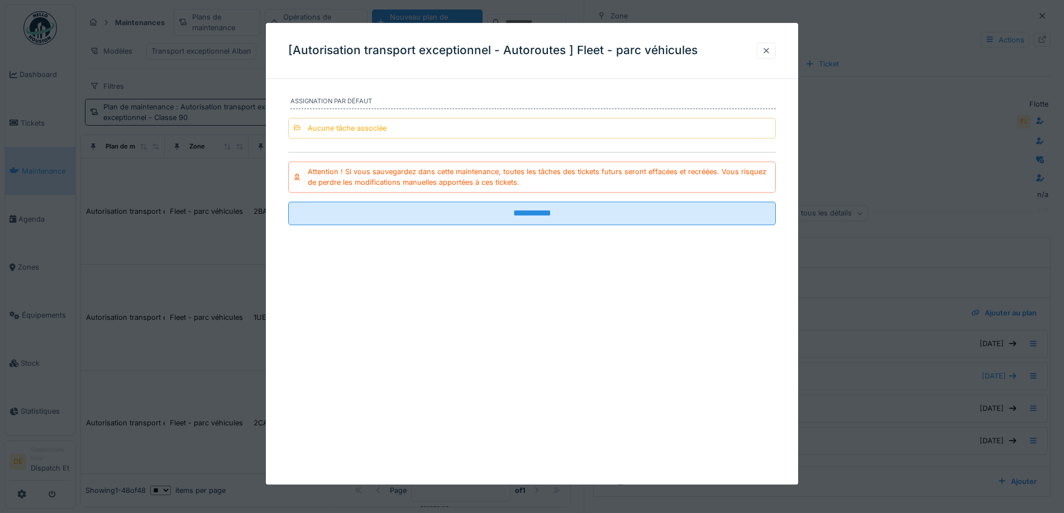
click at [765, 49] on div at bounding box center [766, 50] width 19 height 16
